Goal: Transaction & Acquisition: Purchase product/service

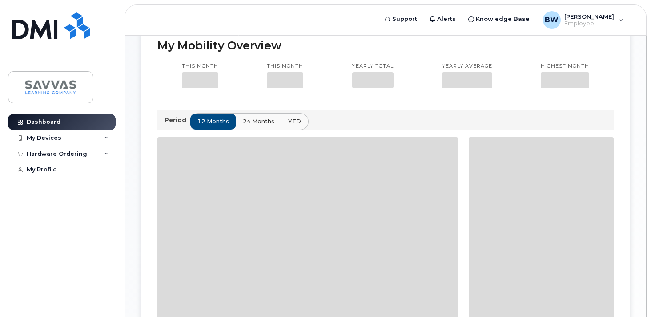
scroll to position [222, 0]
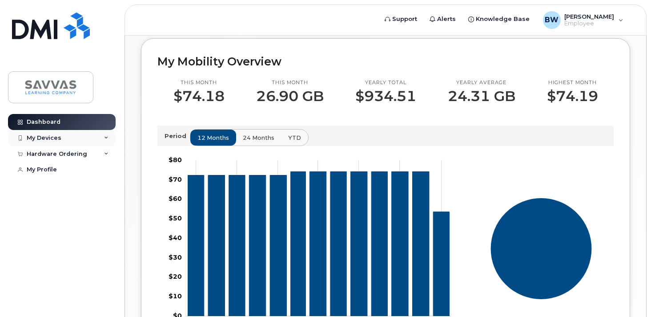
click at [73, 139] on div "My Devices" at bounding box center [62, 138] width 108 height 16
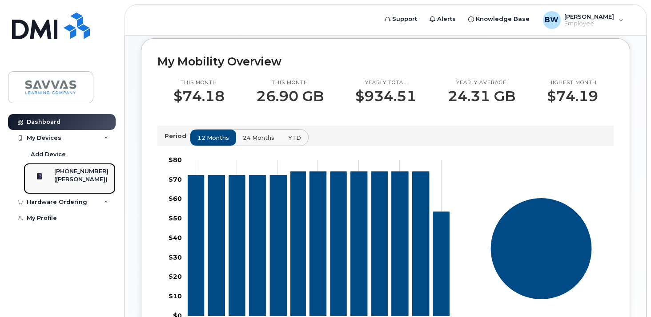
click at [51, 178] on div at bounding box center [39, 176] width 23 height 18
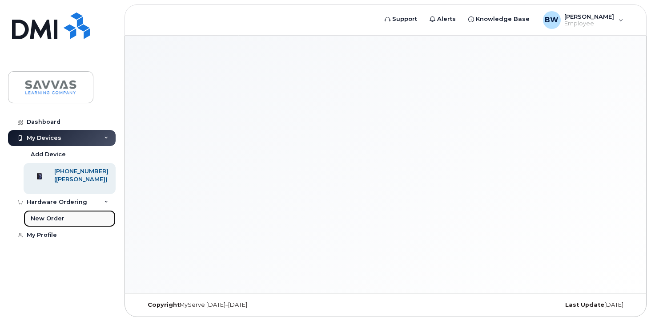
click at [52, 222] on div "New Order" at bounding box center [48, 218] width 34 height 8
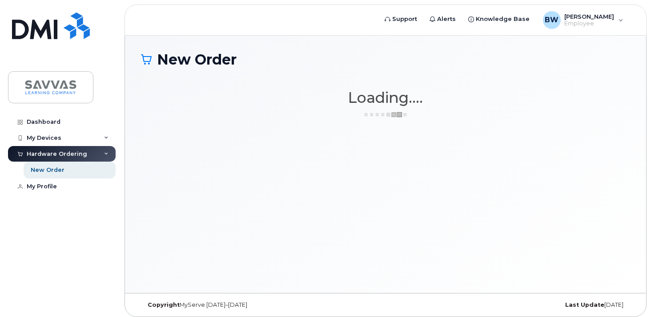
scroll to position [4, 0]
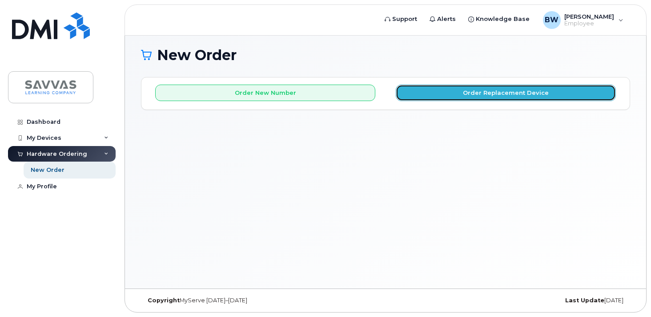
click at [465, 89] on button "Order Replacement Device" at bounding box center [506, 93] width 220 height 16
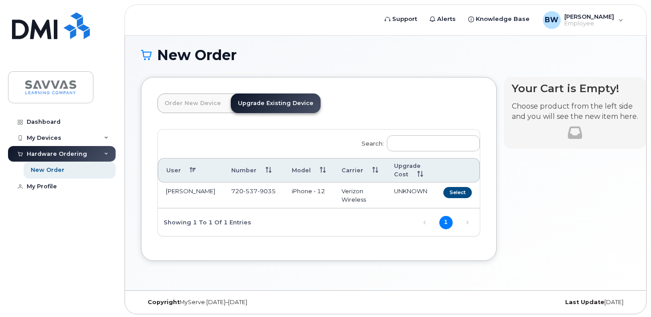
scroll to position [6, 0]
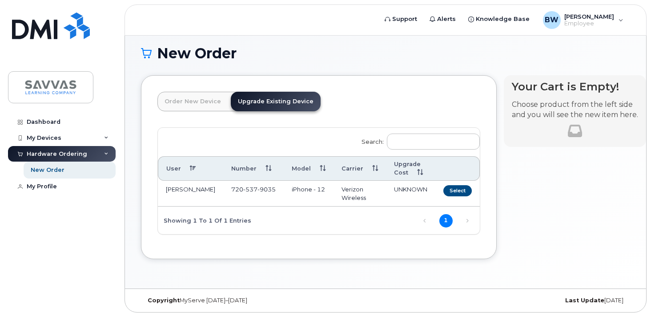
click at [266, 101] on link "Upgrade Existing Device" at bounding box center [276, 102] width 90 height 20
click at [445, 190] on button "Select" at bounding box center [458, 190] width 28 height 11
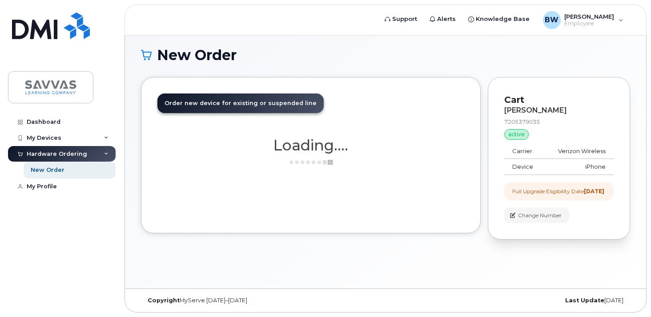
click at [438, 190] on div "Order New Device Upgrade Existing Device Order new device and new line Order ne…" at bounding box center [311, 155] width 340 height 156
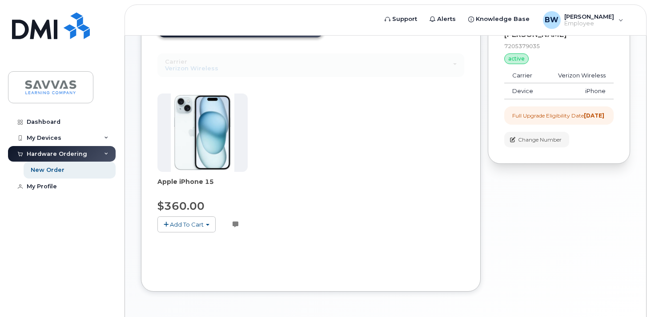
scroll to position [82, 0]
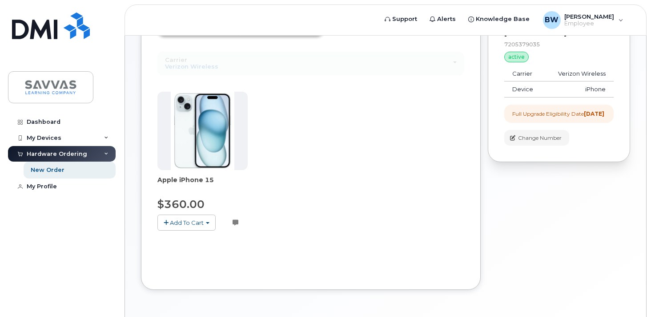
click at [198, 222] on span "Add To Cart" at bounding box center [187, 222] width 34 height 7
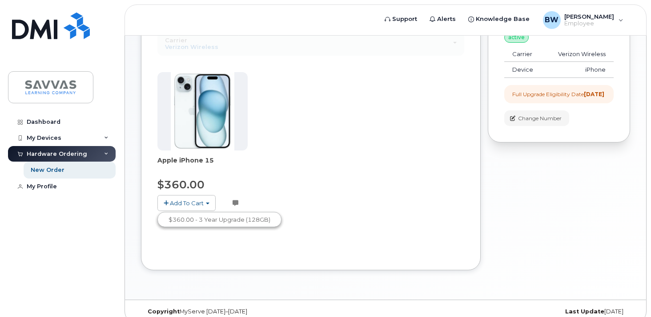
scroll to position [109, 0]
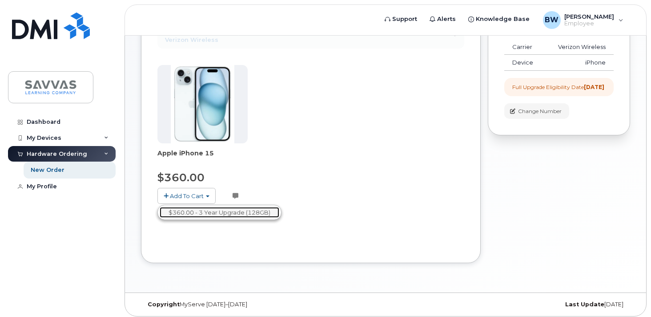
click at [195, 210] on link "$360.00 - 3 Year Upgrade (128GB)" at bounding box center [220, 212] width 120 height 11
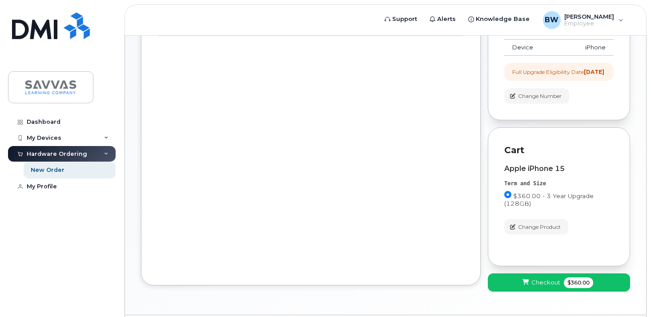
scroll to position [125, 0]
click at [558, 286] on span "Checkout" at bounding box center [546, 281] width 29 height 8
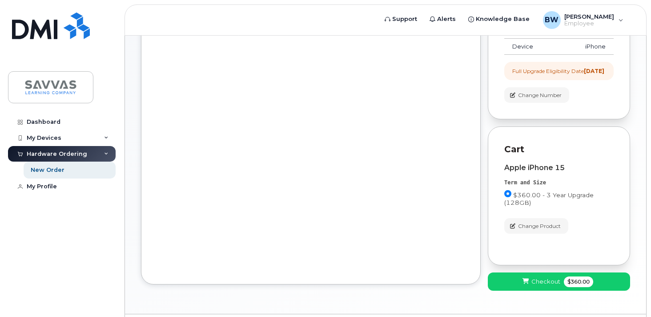
scroll to position [4, 0]
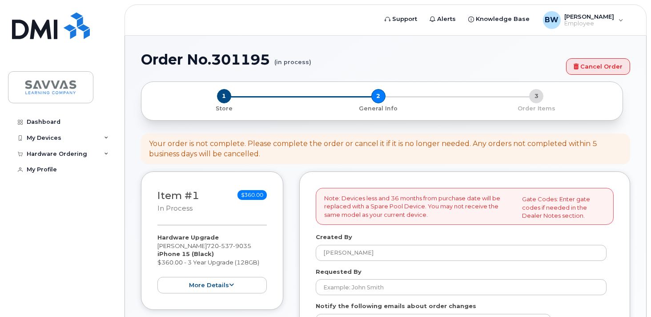
select select
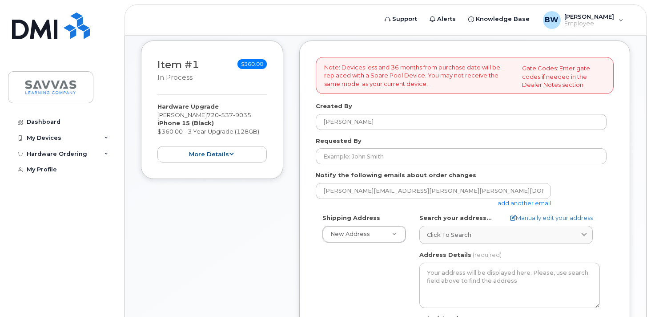
scroll to position [132, 0]
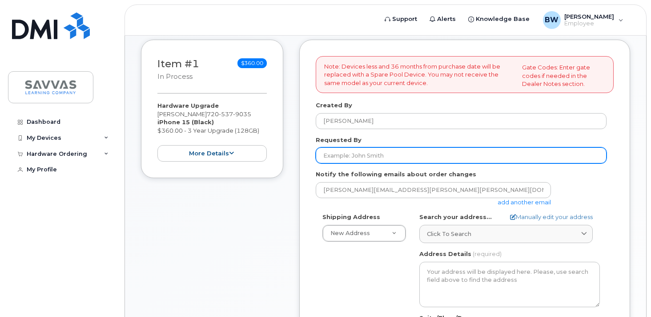
click at [353, 158] on input "Requested By" at bounding box center [461, 155] width 291 height 16
type input "[PERSON_NAME]"
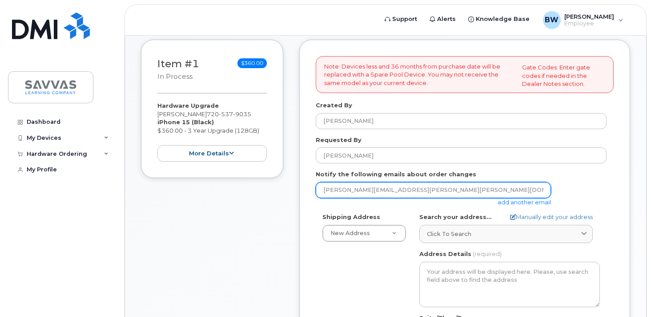
type input "[EMAIL_ADDRESS][DOMAIN_NAME]"
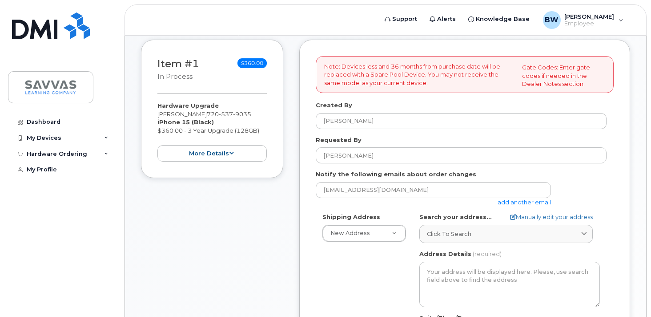
type input "[STREET_ADDRESS][PERSON_NAME]"
type input "7205379035"
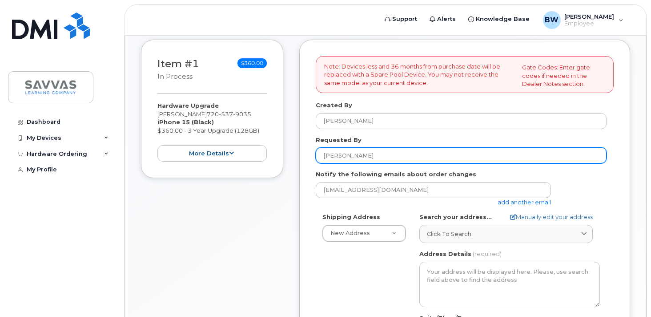
select select
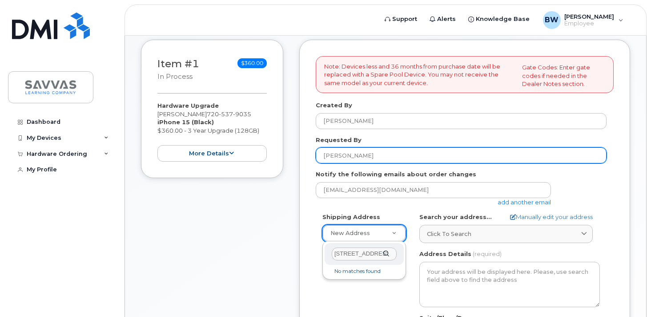
scroll to position [145, 0]
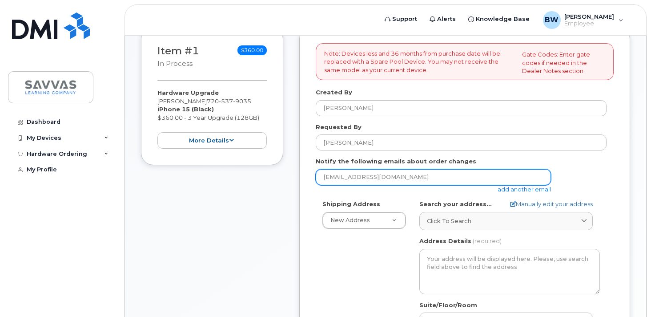
click at [369, 180] on input "bmw.math@gmail.com" at bounding box center [433, 177] width 235 height 16
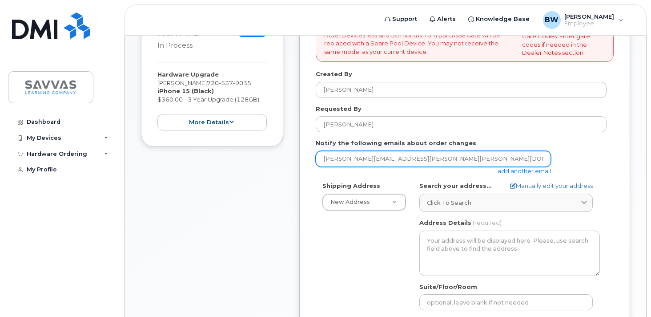
scroll to position [165, 0]
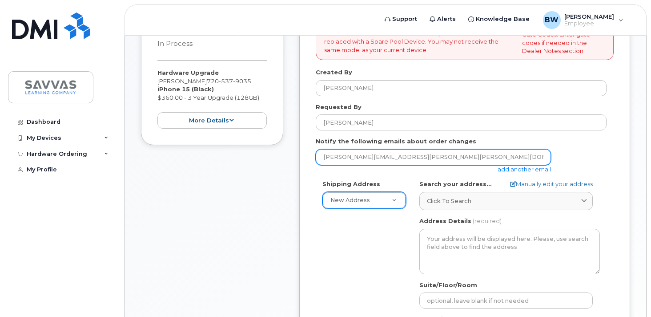
type input "bryan.wilson@savvas.com"
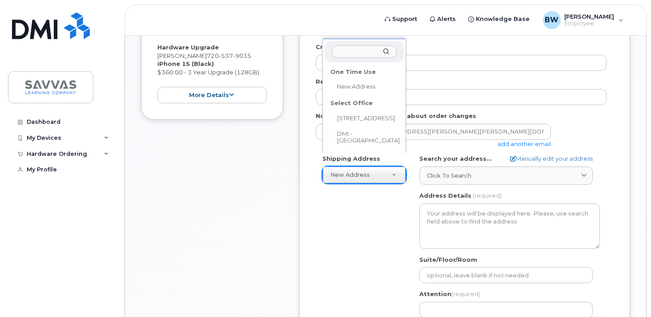
scroll to position [191, 0]
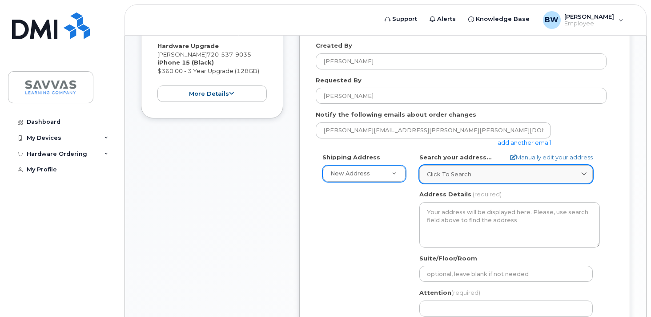
click at [473, 180] on link "Click to search" at bounding box center [507, 174] width 174 height 18
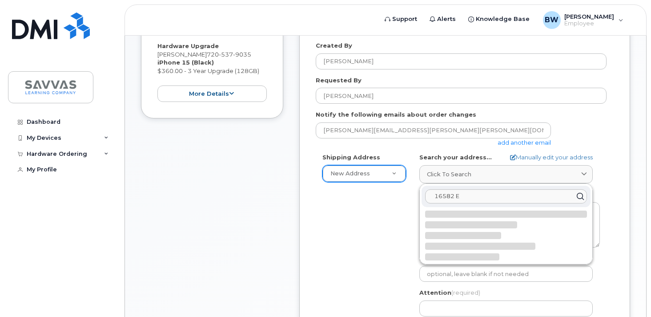
type input "16582 E Iliff Pl"
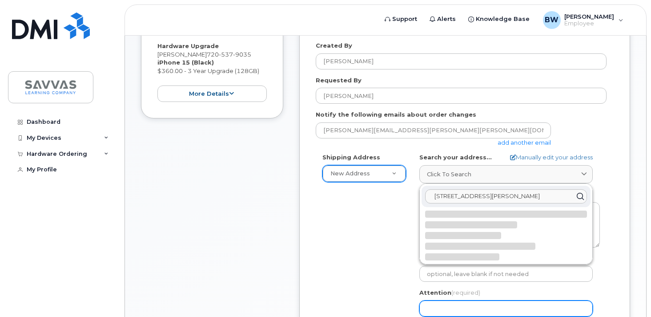
type input "[PERSON_NAME]"
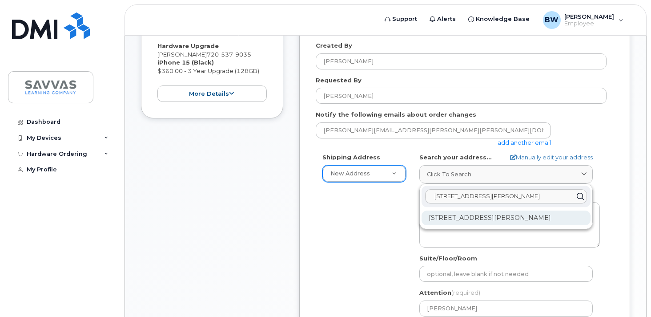
click at [473, 221] on div "16582 E Iliff Pl Aurora CO 80013-1140" at bounding box center [506, 217] width 169 height 15
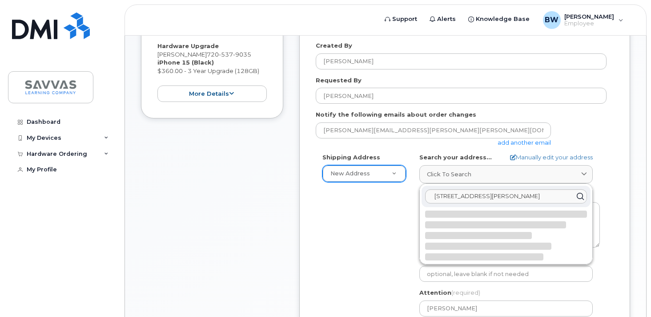
select select
type textarea "16582 E Iliff Pl AURORA CO 80013-1140 UNITED STATES"
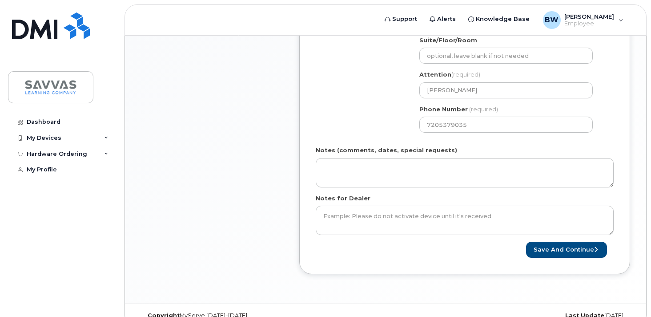
scroll to position [424, 0]
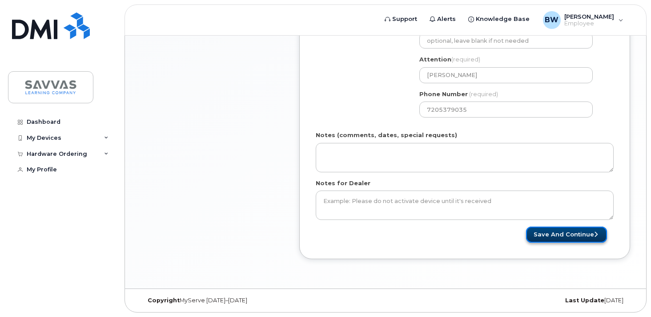
click at [577, 239] on button "Save and Continue" at bounding box center [566, 234] width 81 height 16
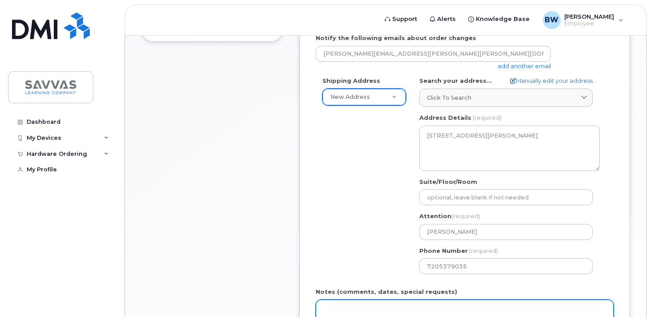
scroll to position [263, 0]
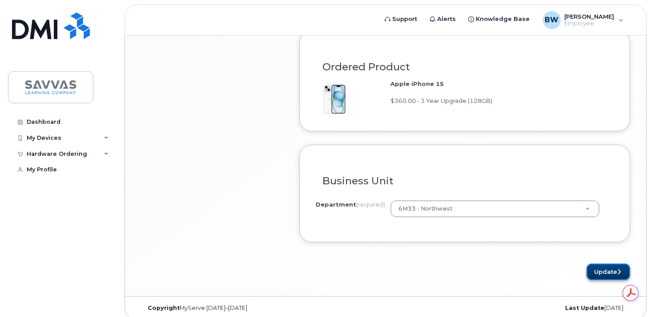
click at [605, 274] on button "Update" at bounding box center [609, 271] width 44 height 16
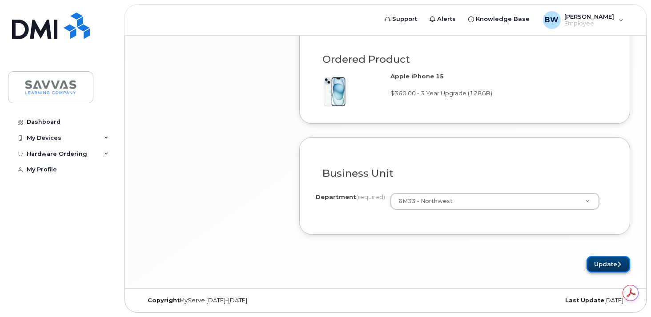
click at [597, 271] on button "Update" at bounding box center [609, 264] width 44 height 16
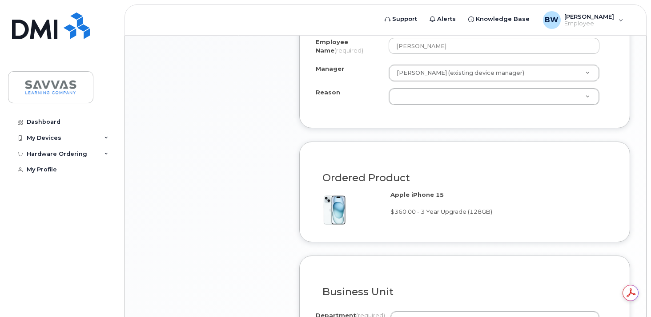
scroll to position [500, 0]
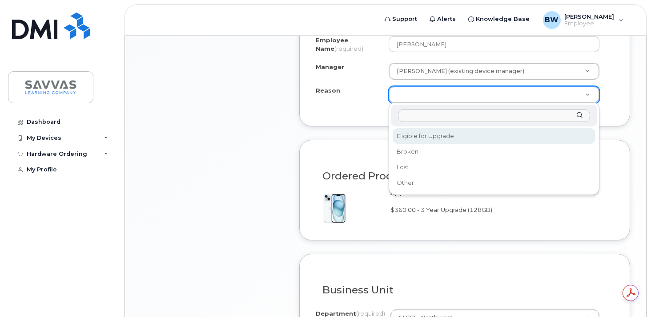
select select "eligible_for_upgrade"
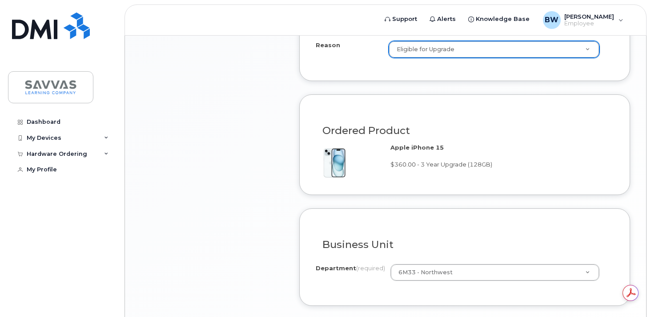
scroll to position [620, 0]
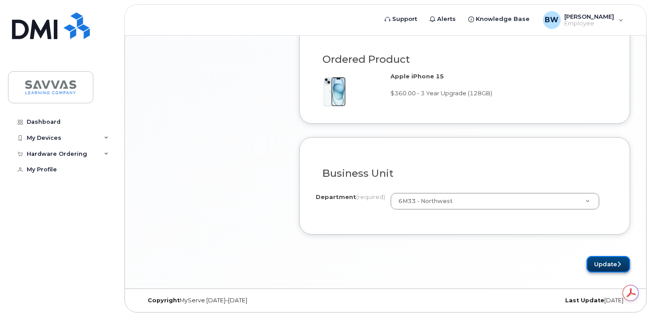
click at [600, 266] on button "Update" at bounding box center [609, 264] width 44 height 16
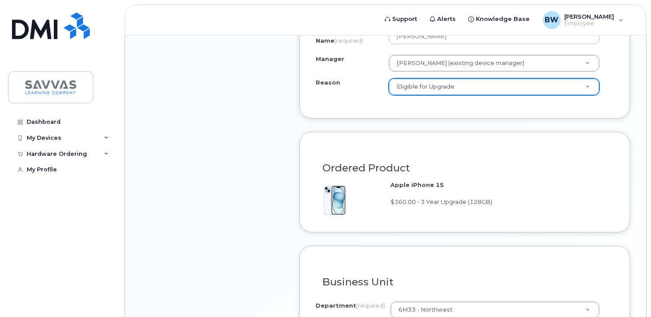
scroll to position [453, 0]
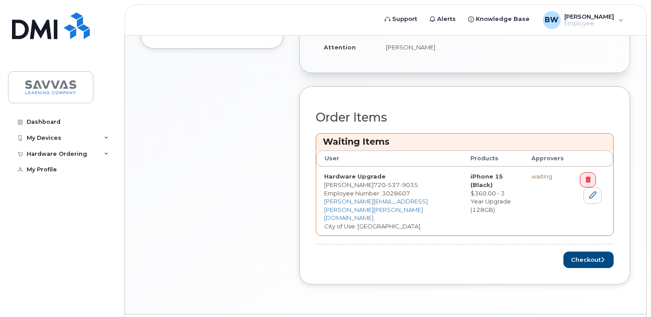
scroll to position [302, 0]
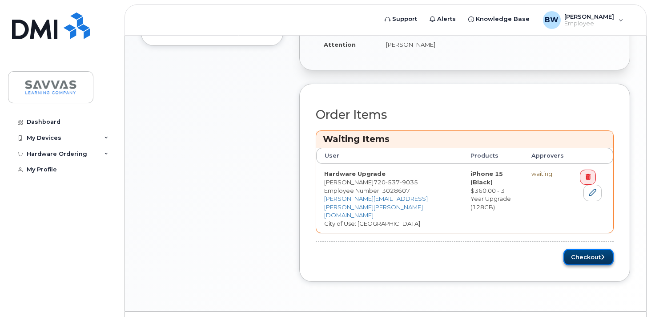
click at [586, 257] on button "Checkout" at bounding box center [589, 257] width 50 height 16
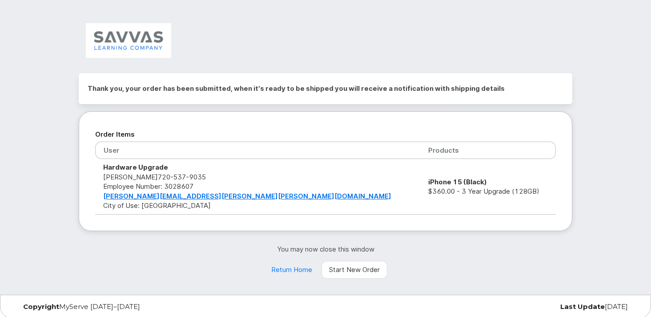
scroll to position [1, 0]
